Goal: Task Accomplishment & Management: Manage account settings

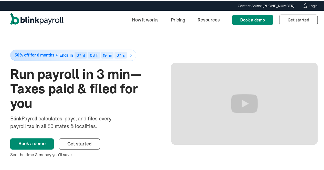
click at [311, 4] on div "Login" at bounding box center [313, 5] width 9 height 4
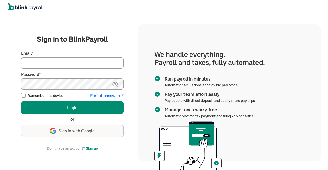
click at [69, 63] on input "Email *" at bounding box center [72, 62] width 102 height 11
click at [116, 83] on img at bounding box center [115, 84] width 6 height 6
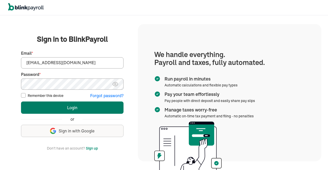
click at [97, 110] on button "Login" at bounding box center [72, 108] width 102 height 12
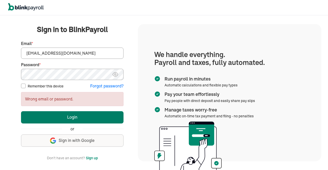
click at [21, 111] on button "Login" at bounding box center [72, 117] width 102 height 12
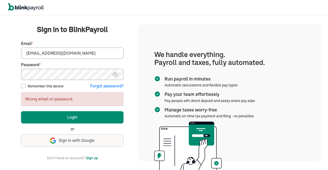
click at [39, 51] on input "[EMAIL_ADDRESS][DOMAIN_NAME]" at bounding box center [72, 53] width 102 height 11
type input "[EMAIL_ADDRESS][DOMAIN_NAME]"
click at [21, 111] on button "Login" at bounding box center [72, 117] width 102 height 12
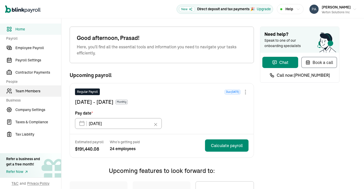
click at [34, 89] on span "Team Members" at bounding box center [38, 91] width 46 height 5
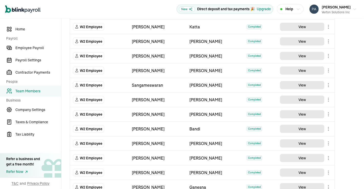
scroll to position [277, 0]
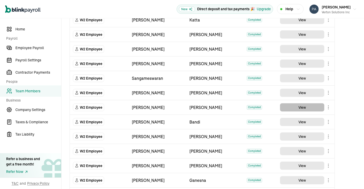
click at [305, 106] on button "View" at bounding box center [302, 108] width 44 height 8
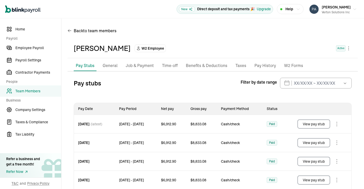
click at [309, 125] on button "View pay stub" at bounding box center [314, 124] width 33 height 9
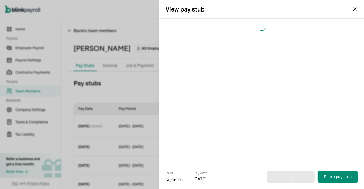
drag, startPoint x: 351, startPoint y: 11, endPoint x: 355, endPoint y: 10, distance: 3.7
click at [355, 10] on div "View pay stub" at bounding box center [262, 9] width 205 height 18
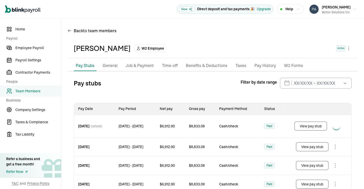
click at [308, 149] on button "View pay stub" at bounding box center [312, 146] width 33 height 9
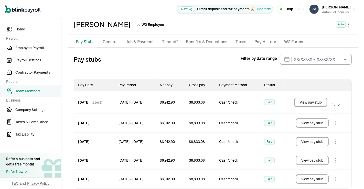
scroll to position [28, 0]
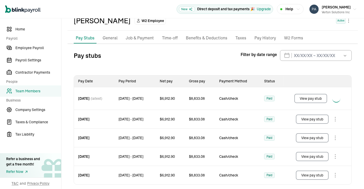
click at [335, 118] on body "Open main menu New Direct deposit and tax payments 🎉 Upgrade Help Prasad Rao Ve…" at bounding box center [182, 94] width 364 height 189
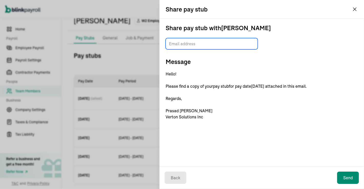
click at [186, 43] on input "TextInput" at bounding box center [212, 43] width 92 height 11
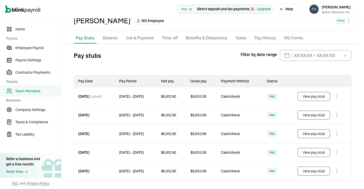
click at [335, 114] on body "Open main menu New Direct deposit and tax payments 🎉 Upgrade Help Prasad Rao Ve…" at bounding box center [182, 94] width 364 height 189
click at [337, 132] on body "Open main menu New Direct deposit and tax payments 🎉 Upgrade Help Prasad Rao Ve…" at bounding box center [182, 94] width 364 height 189
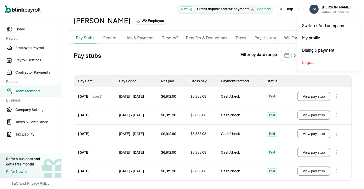
click at [354, 9] on icon "button" at bounding box center [355, 9] width 3 height 1
